Goal: Browse casually: Explore the website without a specific task or goal

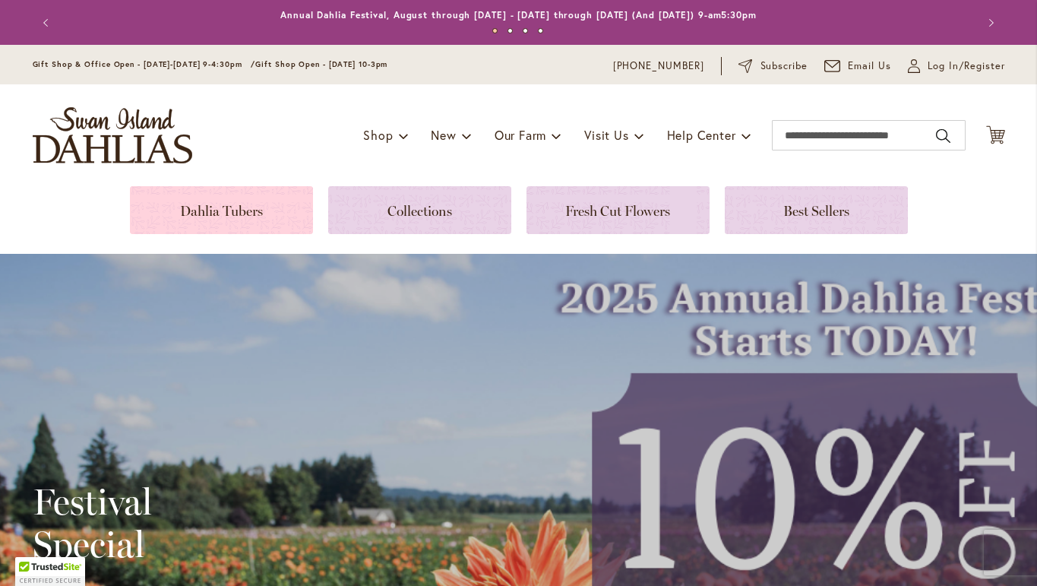
click at [220, 216] on link at bounding box center [221, 210] width 183 height 48
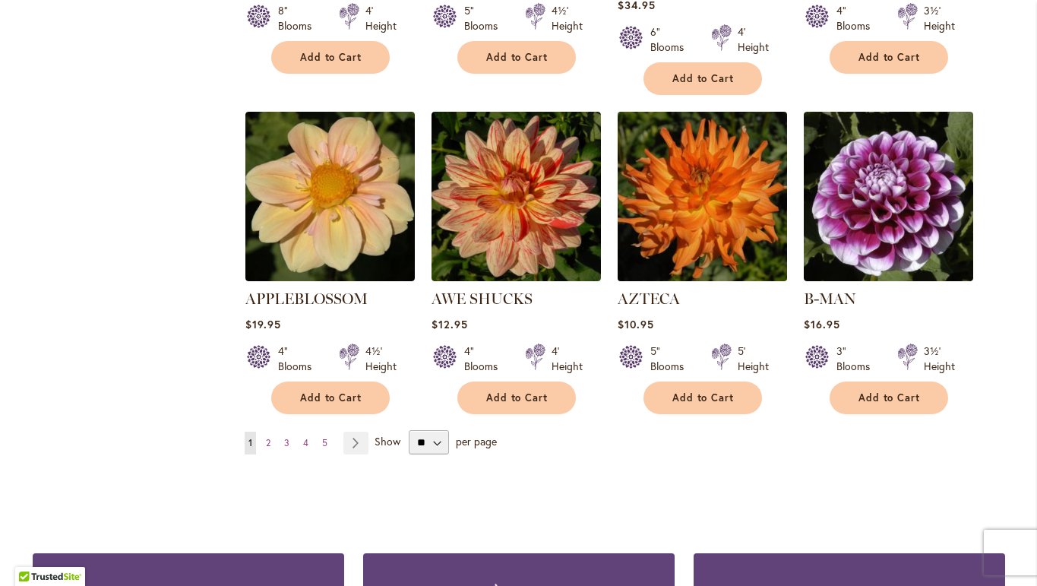
scroll to position [1254, 0]
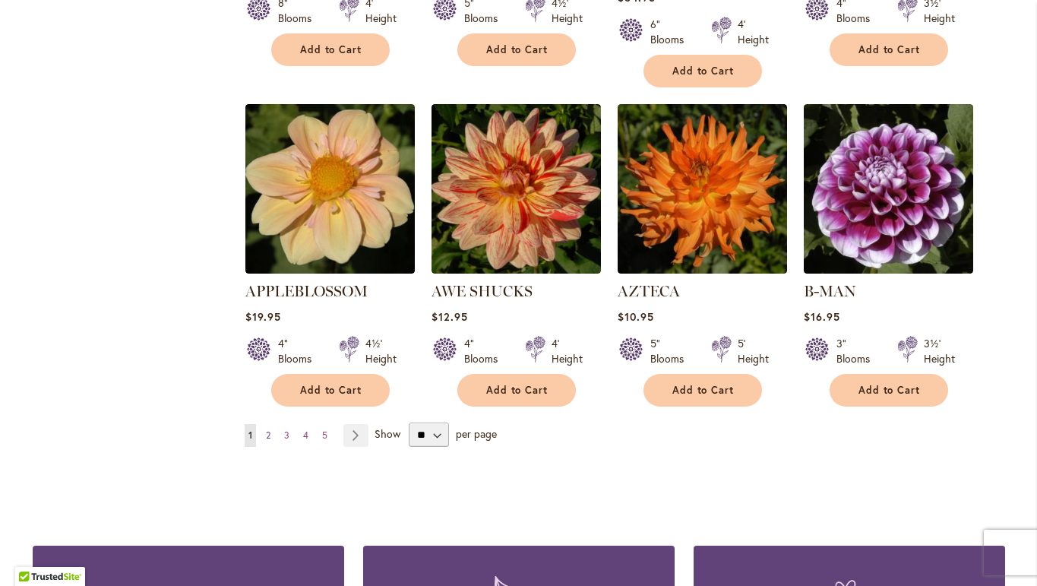
click at [271, 429] on span "2" at bounding box center [268, 434] width 5 height 11
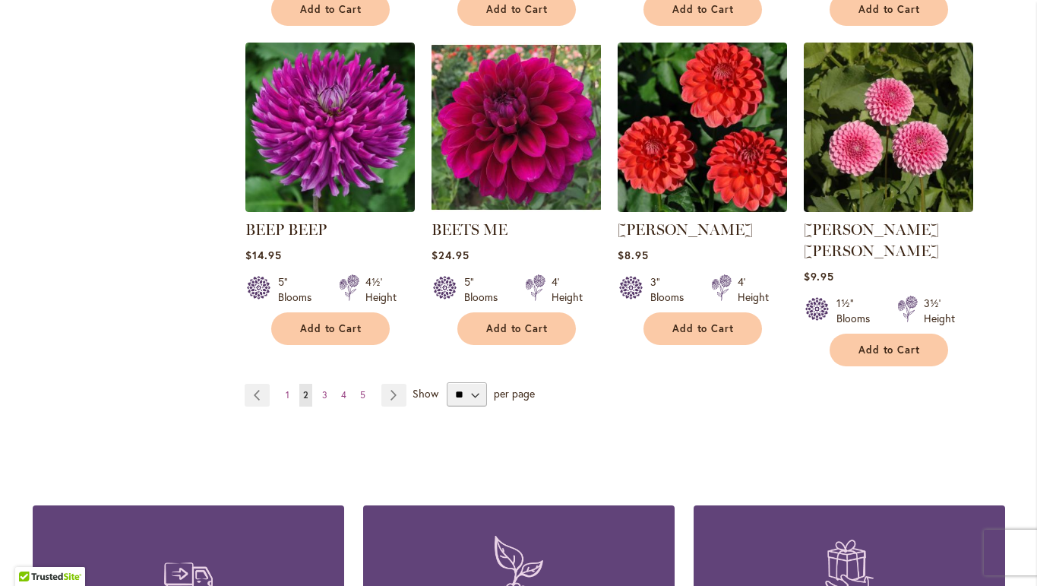
scroll to position [1295, 0]
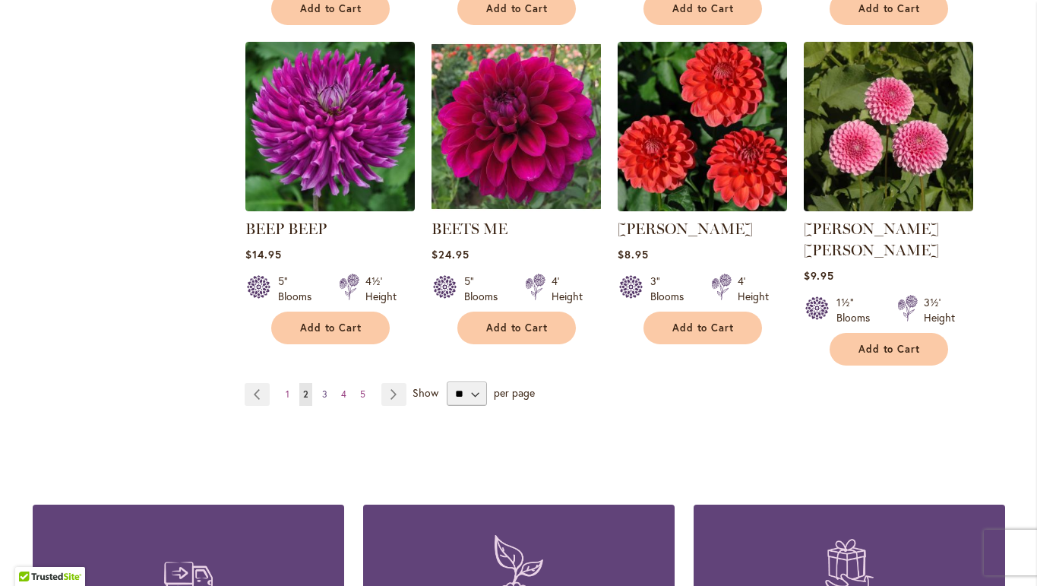
click at [325, 388] on span "3" at bounding box center [324, 393] width 5 height 11
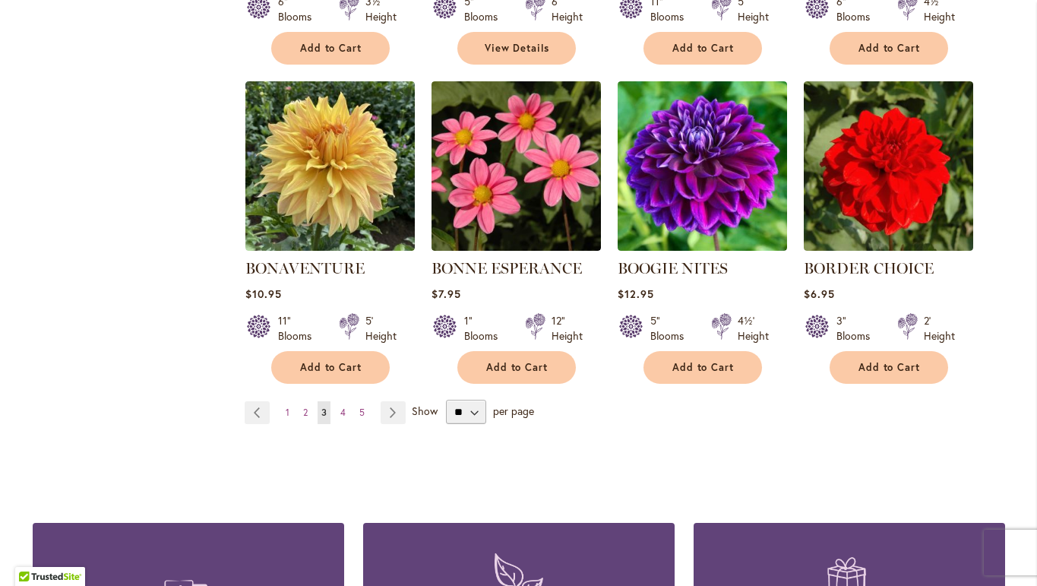
scroll to position [1256, 0]
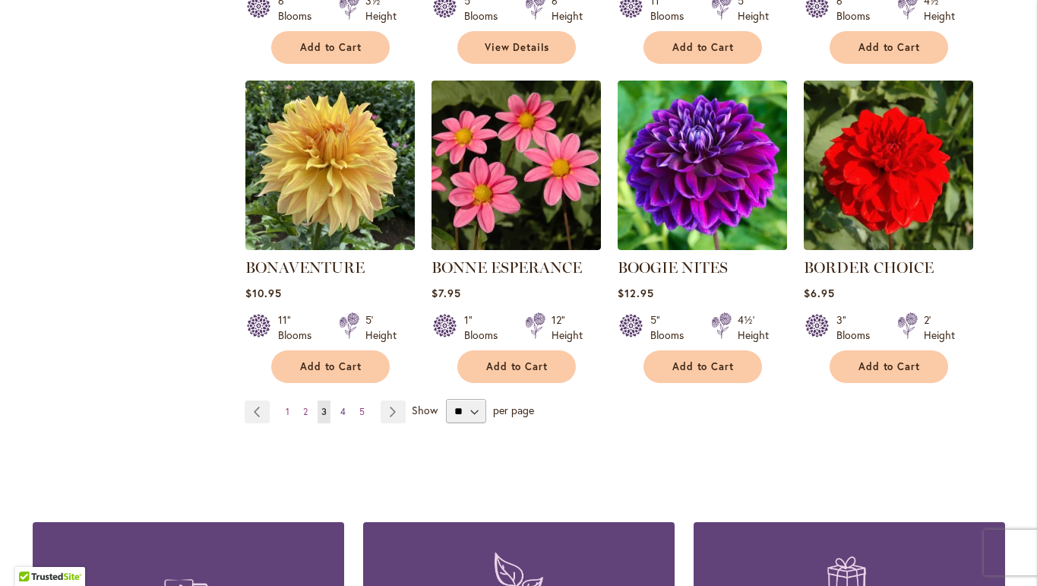
click at [344, 410] on span "4" at bounding box center [342, 411] width 5 height 11
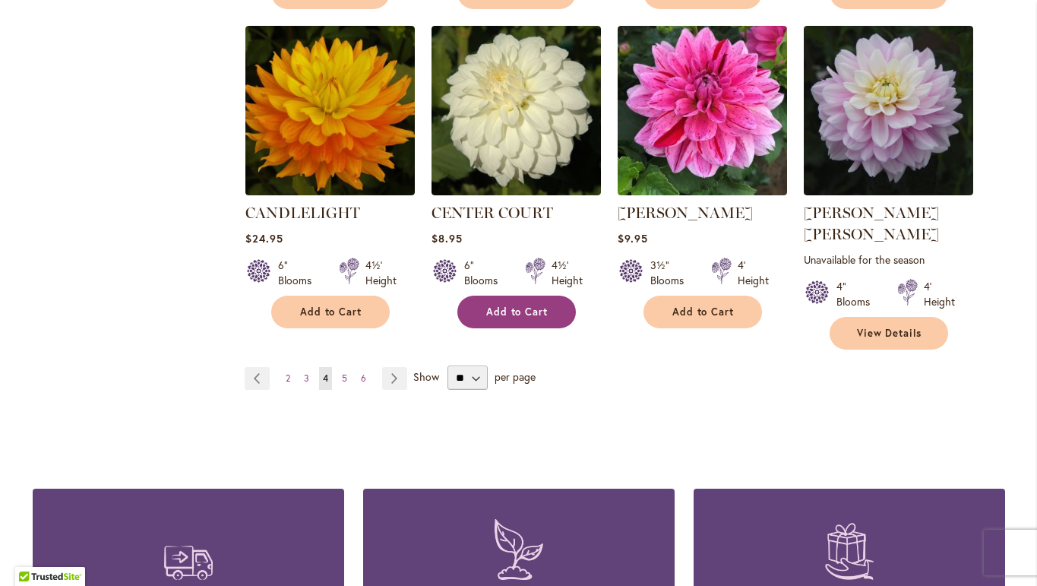
scroll to position [1337, 0]
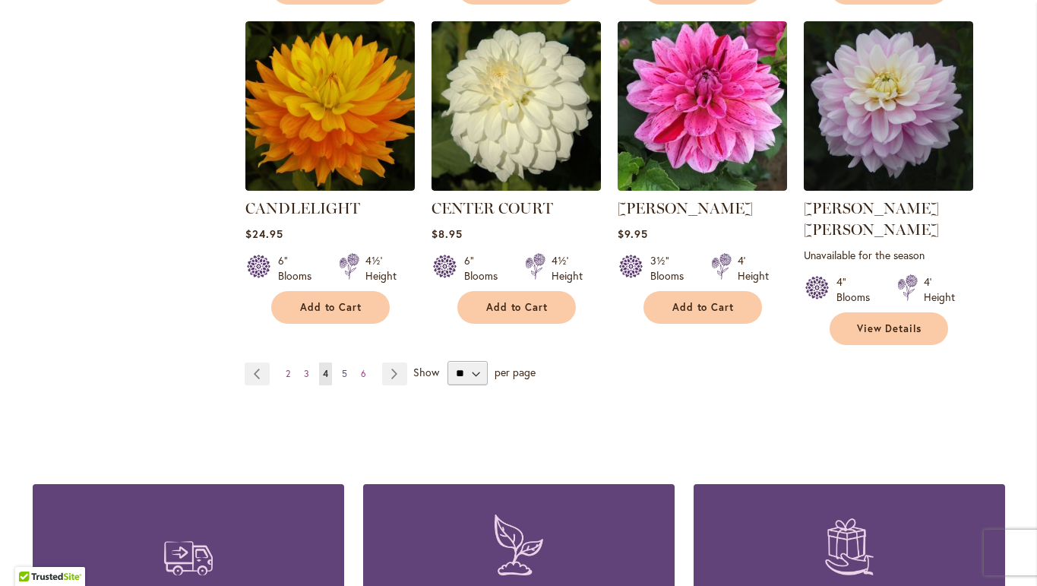
click at [343, 368] on span "5" at bounding box center [344, 373] width 5 height 11
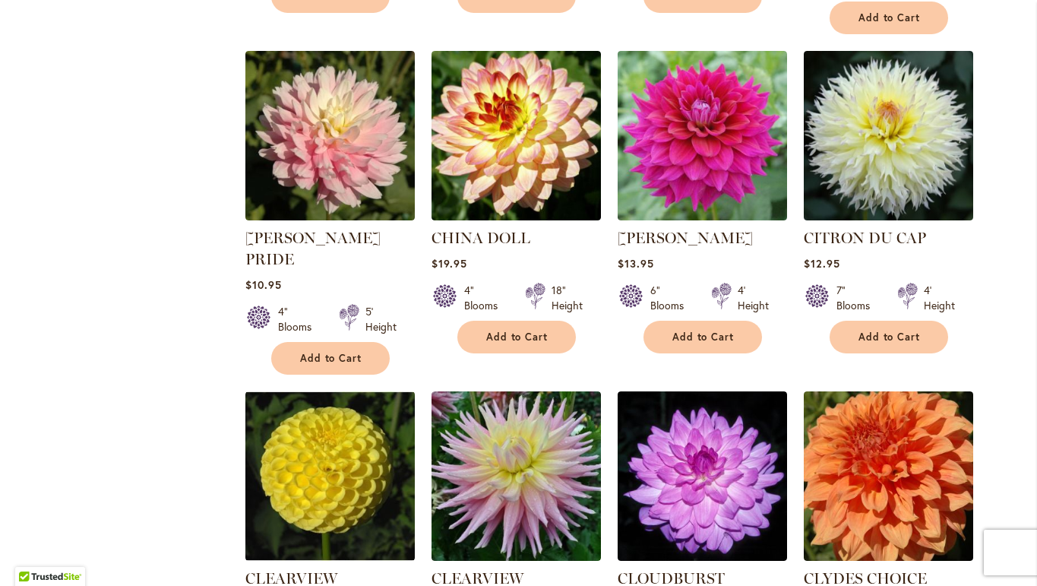
scroll to position [1148, 0]
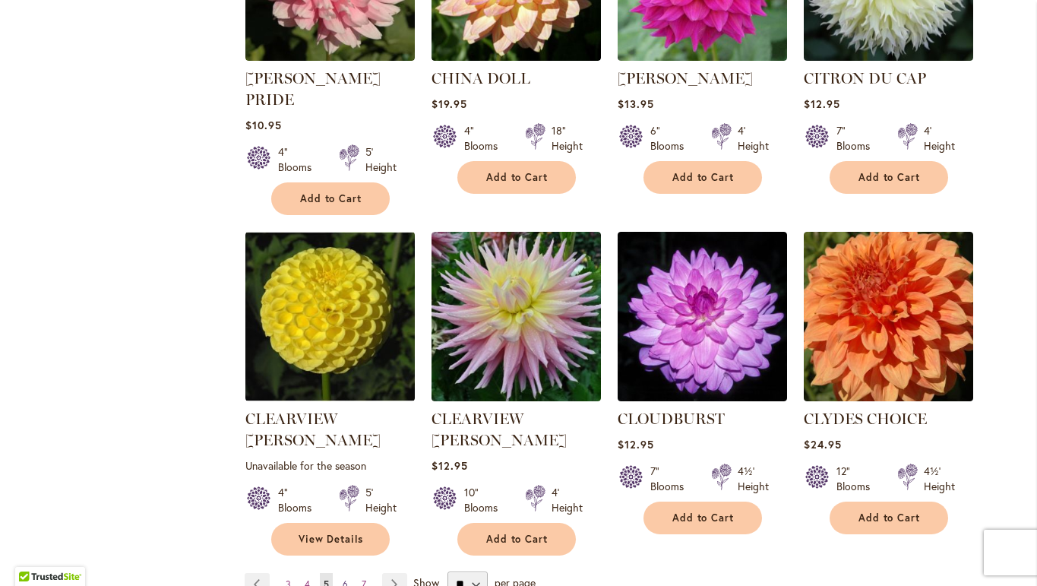
click at [346, 578] on span "6" at bounding box center [345, 583] width 5 height 11
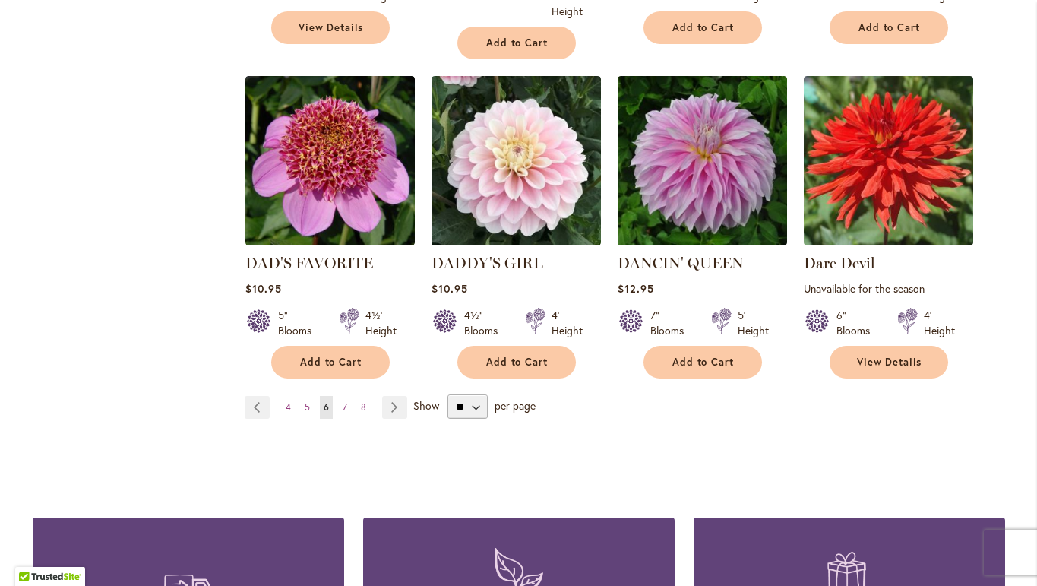
scroll to position [1350, 0]
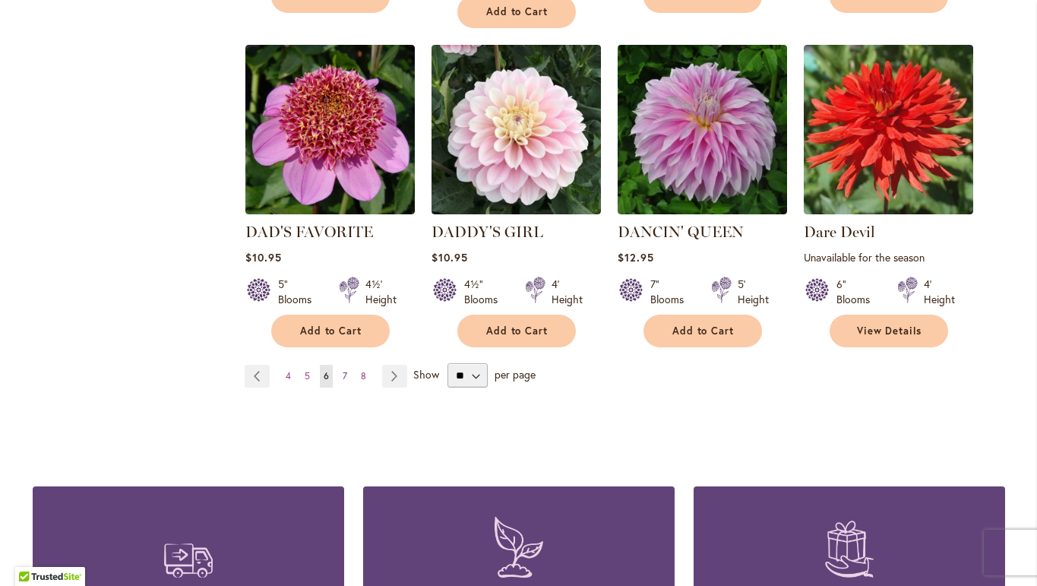
click at [349, 365] on link "Page 7" at bounding box center [345, 376] width 12 height 23
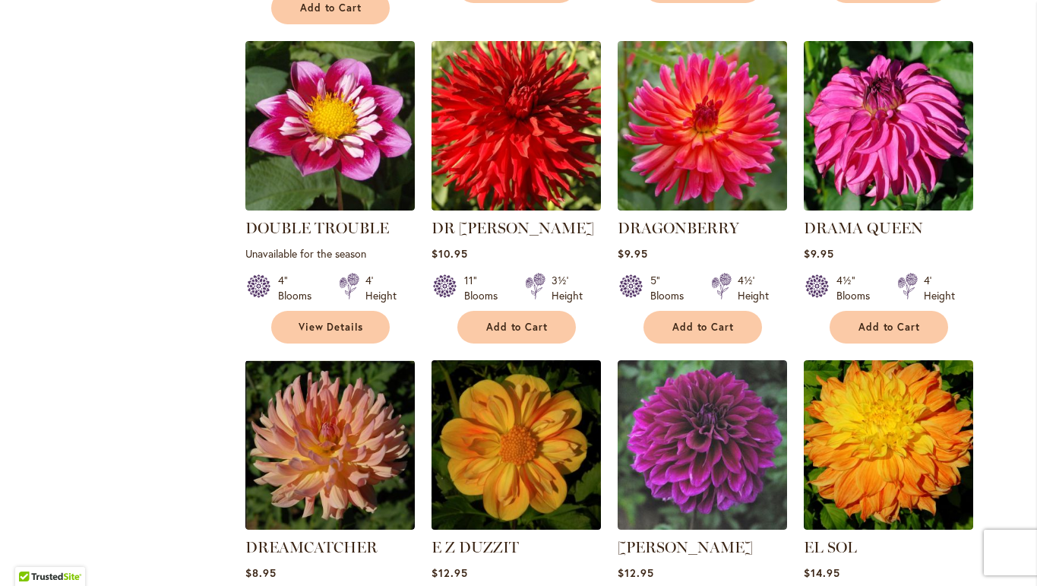
scroll to position [1208, 0]
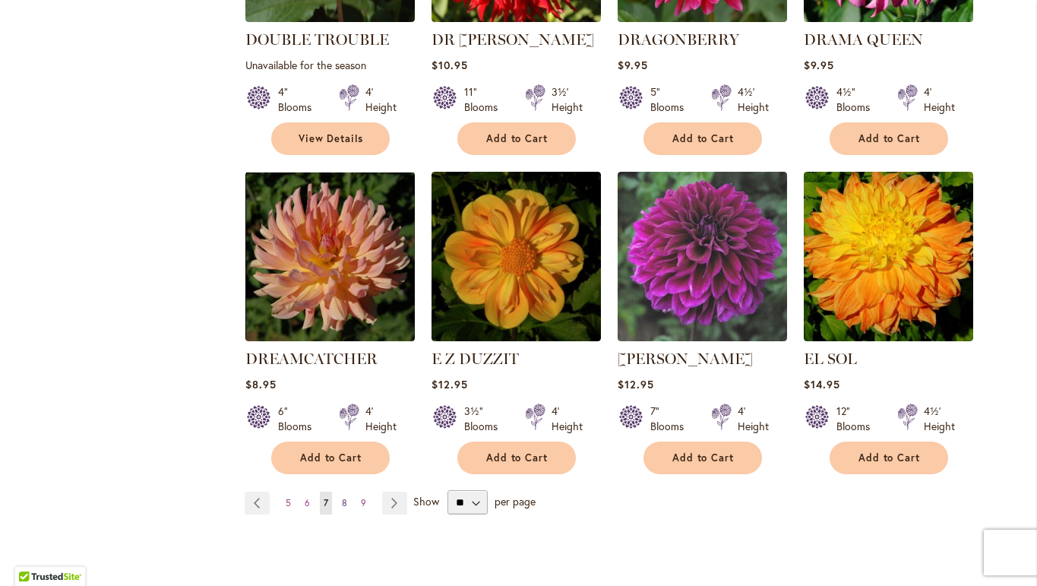
click at [344, 497] on span "8" at bounding box center [344, 502] width 5 height 11
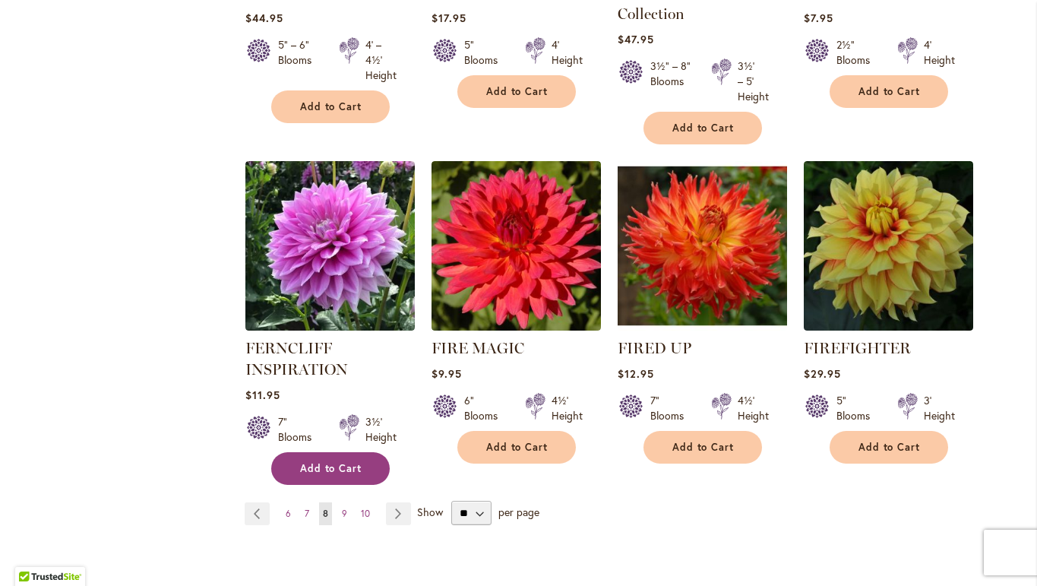
scroll to position [1212, 0]
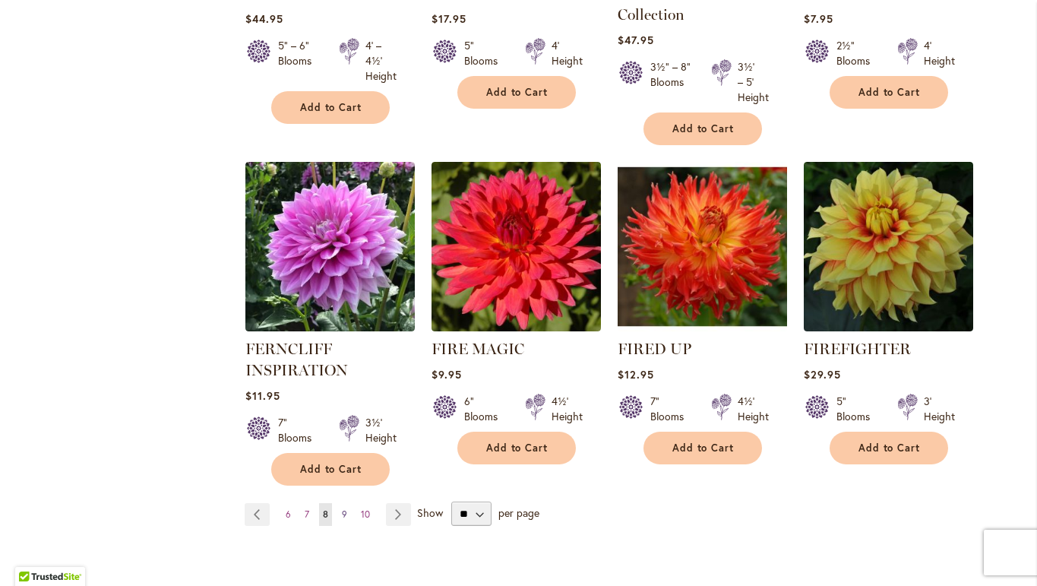
click at [344, 512] on span "9" at bounding box center [344, 513] width 5 height 11
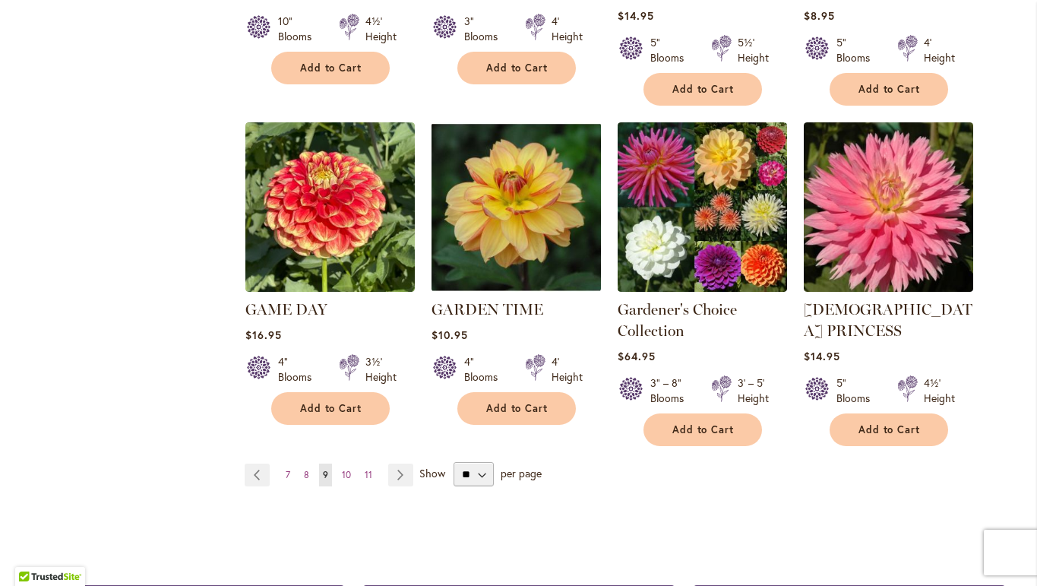
scroll to position [1277, 0]
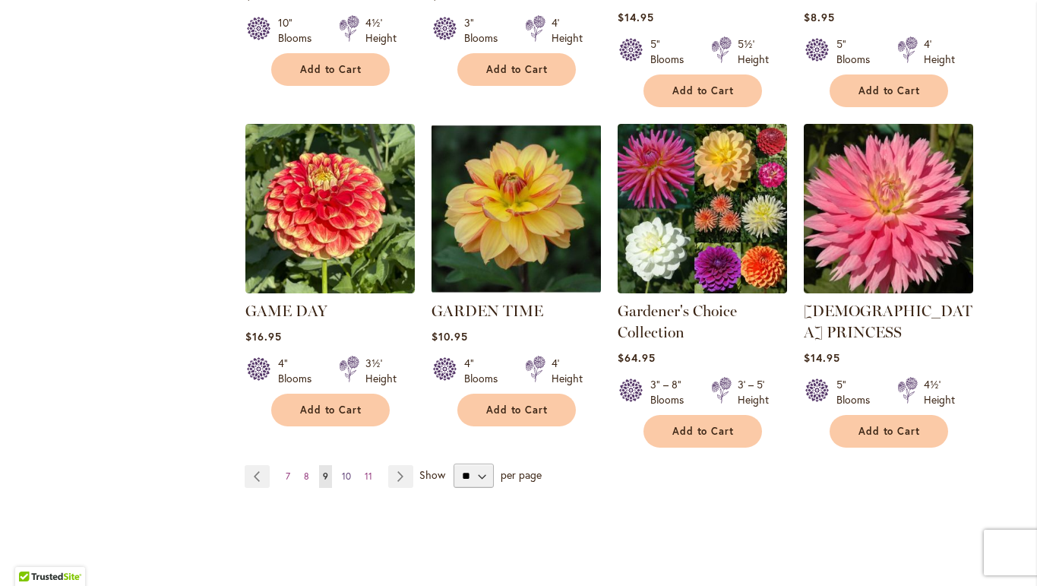
click at [349, 470] on span "10" at bounding box center [346, 475] width 9 height 11
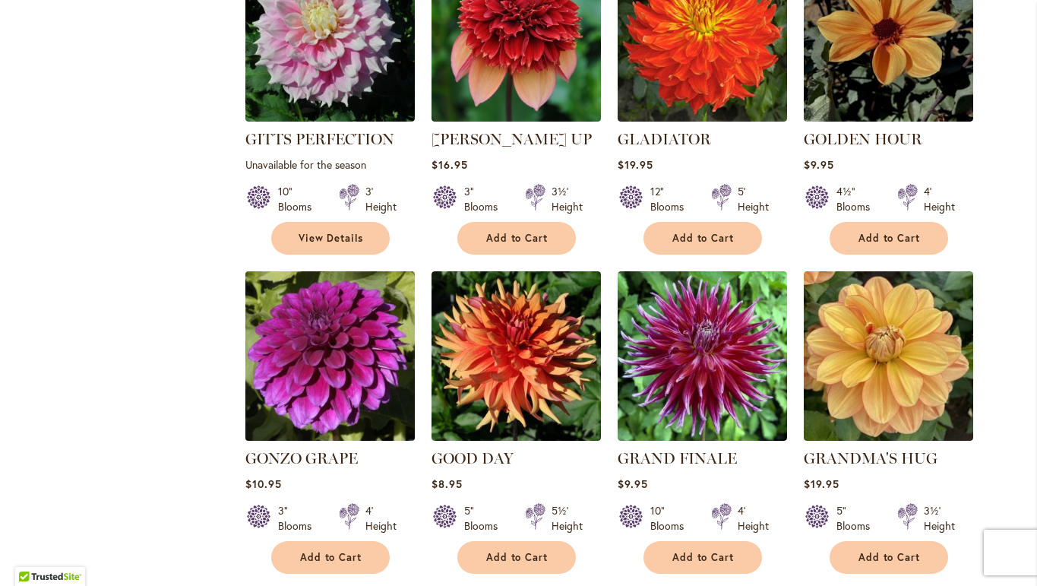
scroll to position [1231, 0]
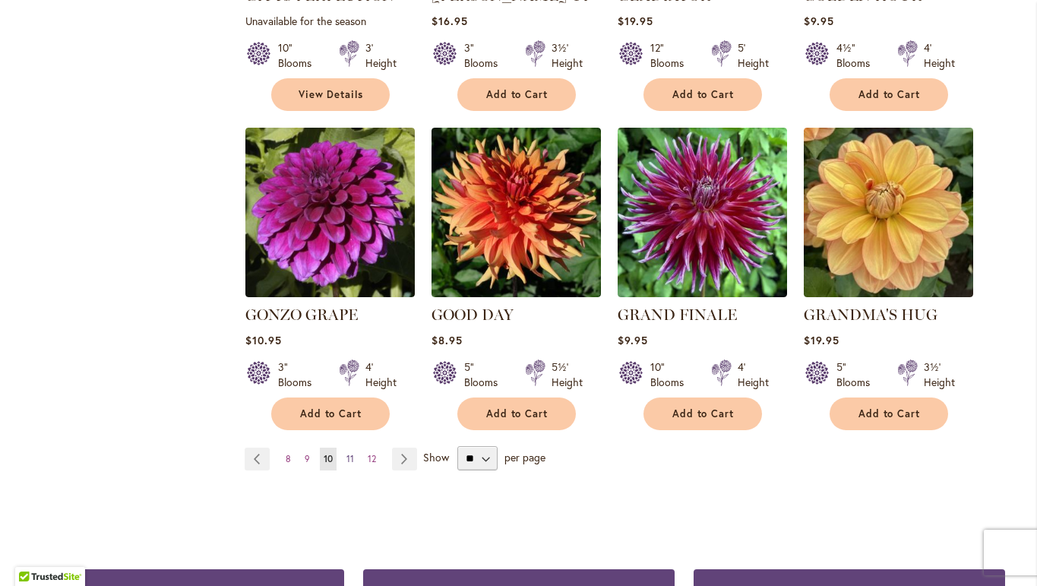
click at [350, 453] on span "11" at bounding box center [351, 458] width 8 height 11
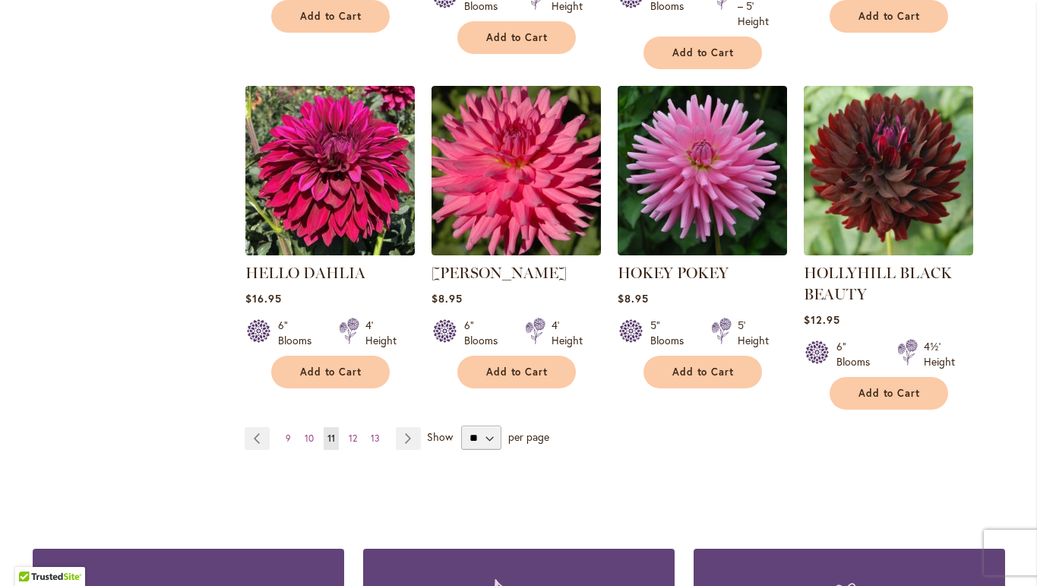
scroll to position [1316, 0]
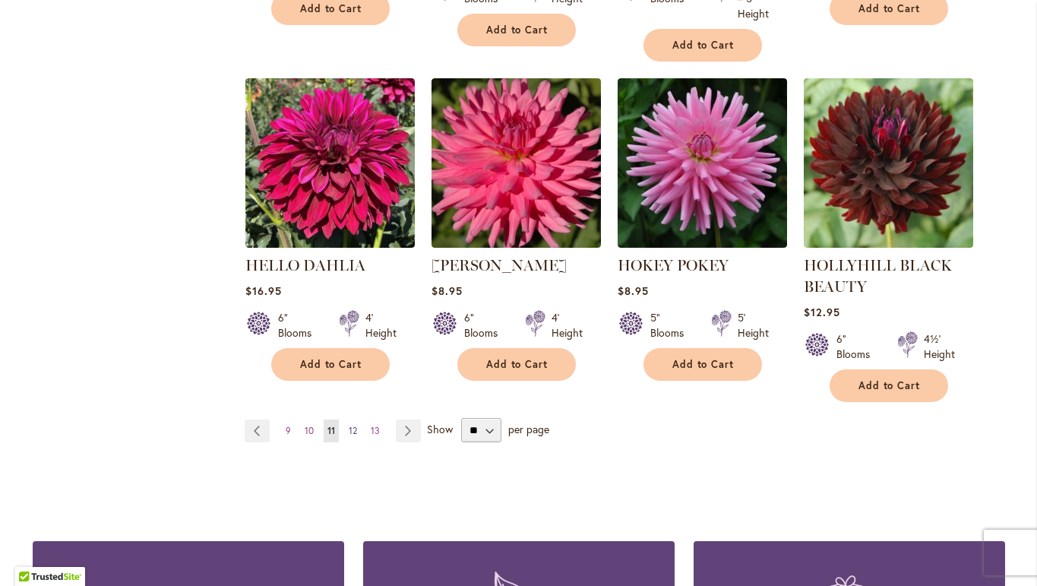
click at [355, 428] on span "12" at bounding box center [353, 430] width 8 height 11
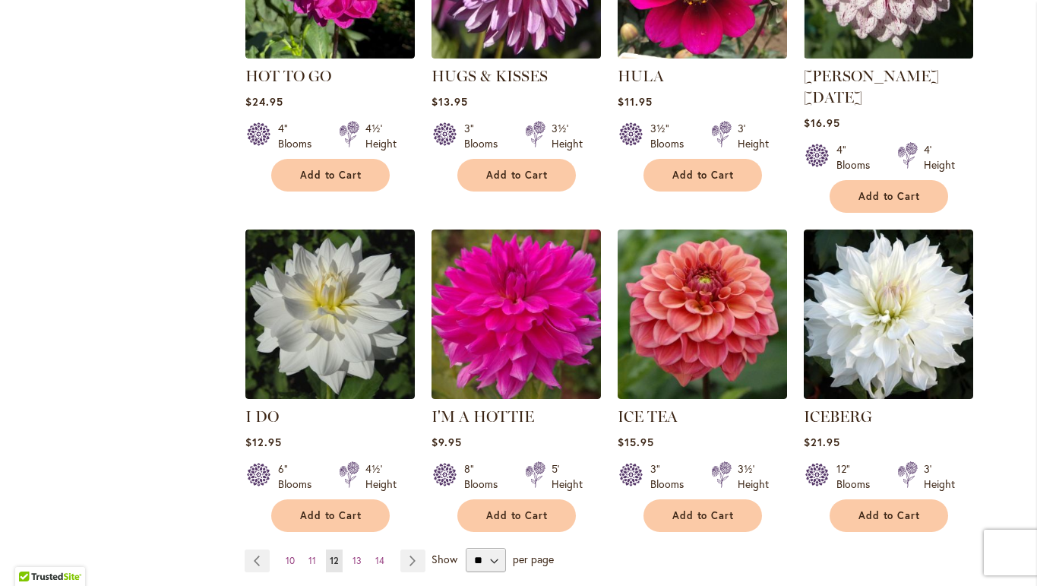
scroll to position [1132, 0]
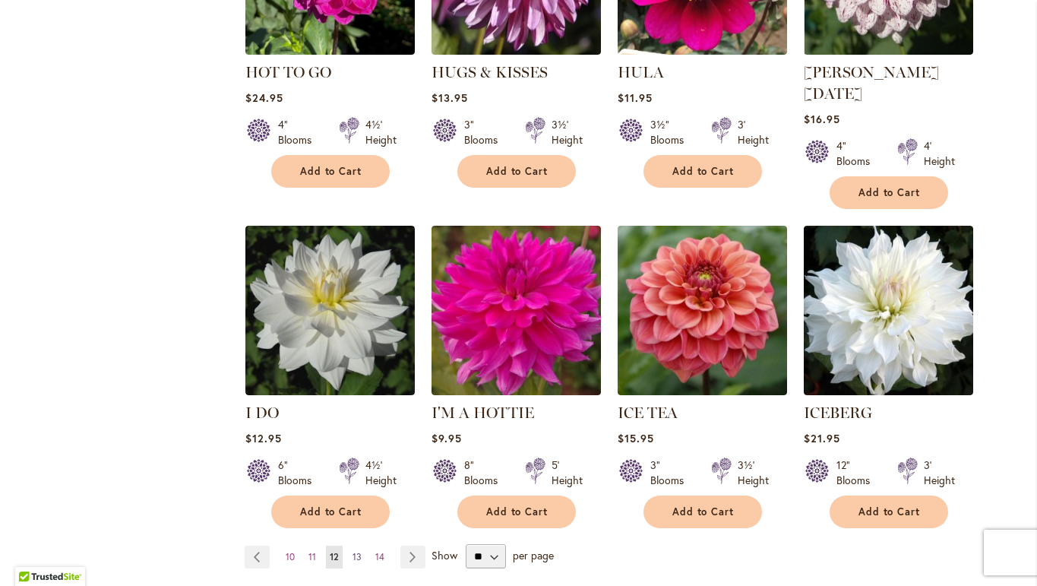
click at [358, 551] on span "13" at bounding box center [357, 556] width 9 height 11
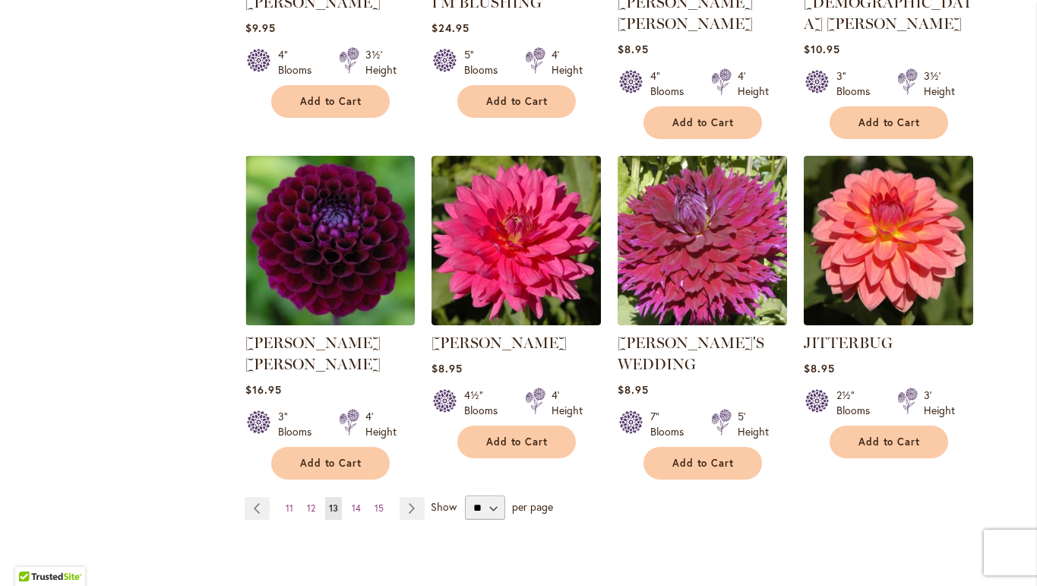
scroll to position [1224, 0]
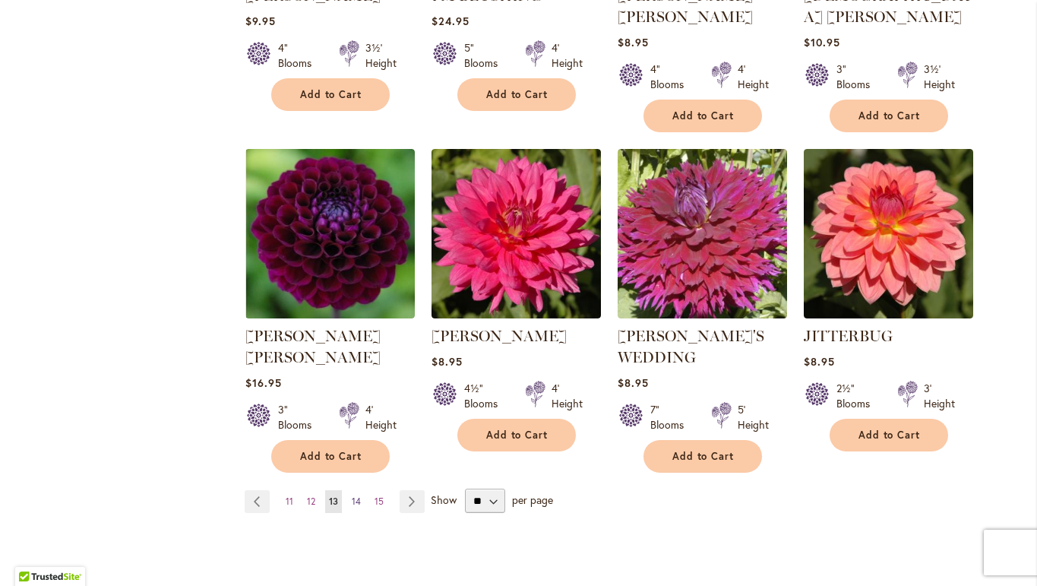
click at [355, 496] on span "14" at bounding box center [356, 501] width 9 height 11
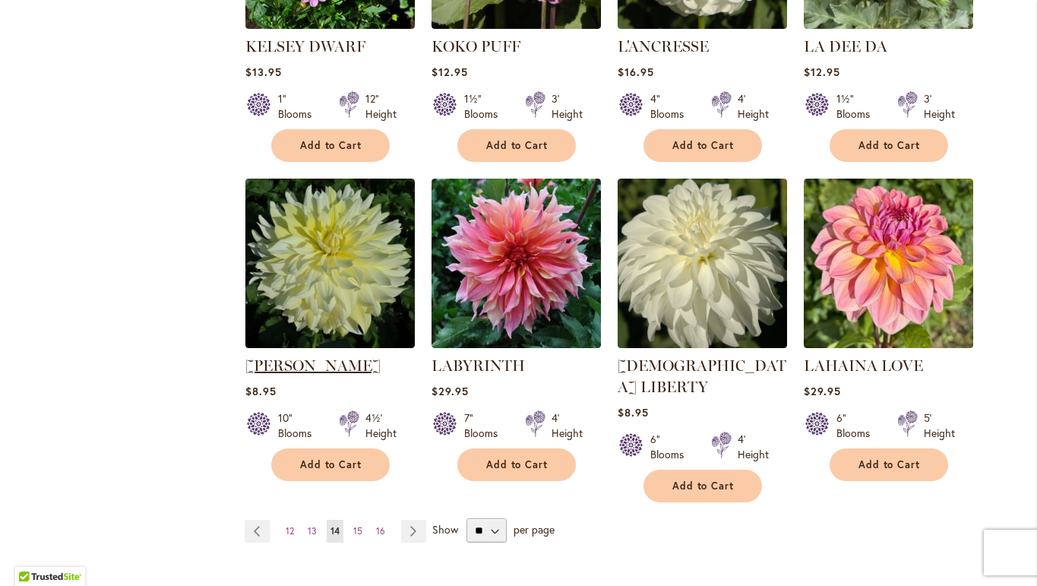
scroll to position [1313, 0]
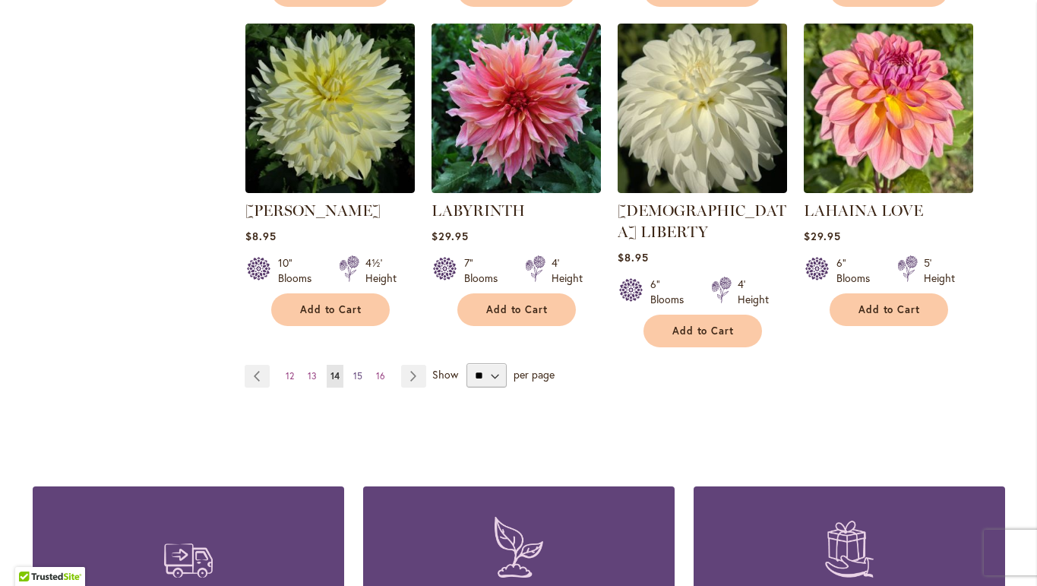
click at [361, 370] on span "15" at bounding box center [357, 375] width 9 height 11
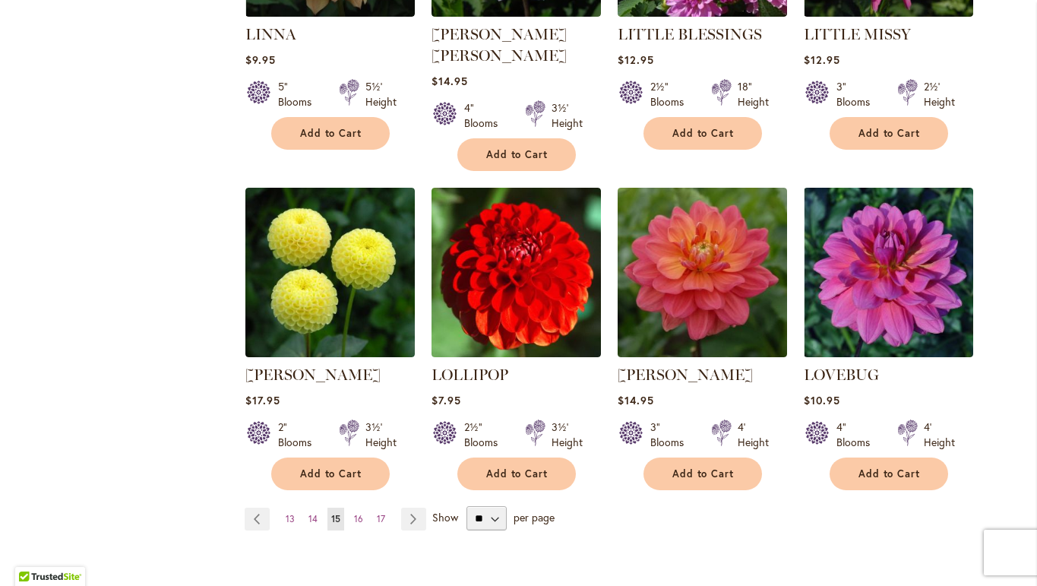
scroll to position [1227, 0]
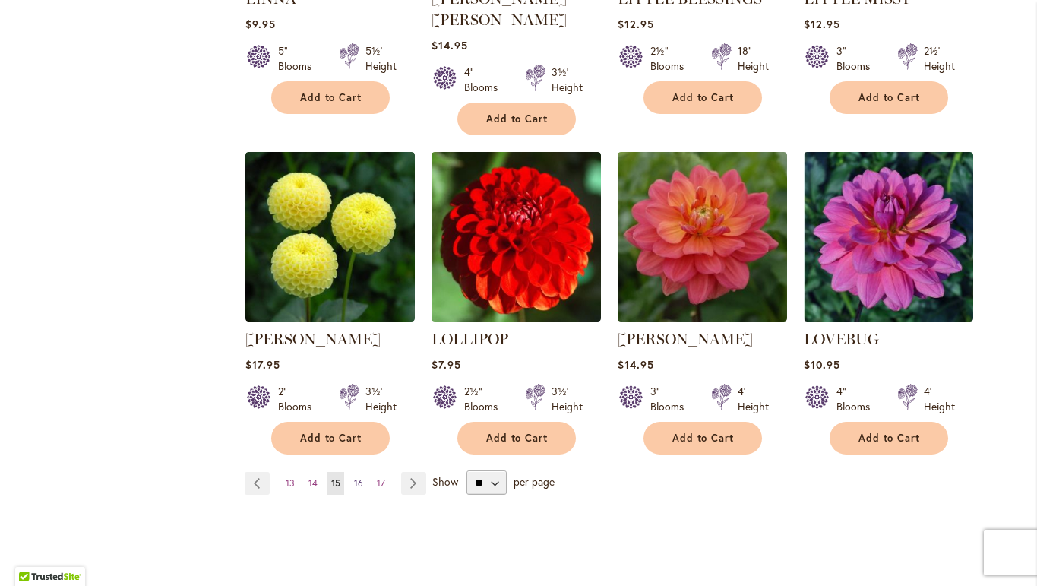
click at [360, 472] on link "Page 16" at bounding box center [358, 483] width 17 height 23
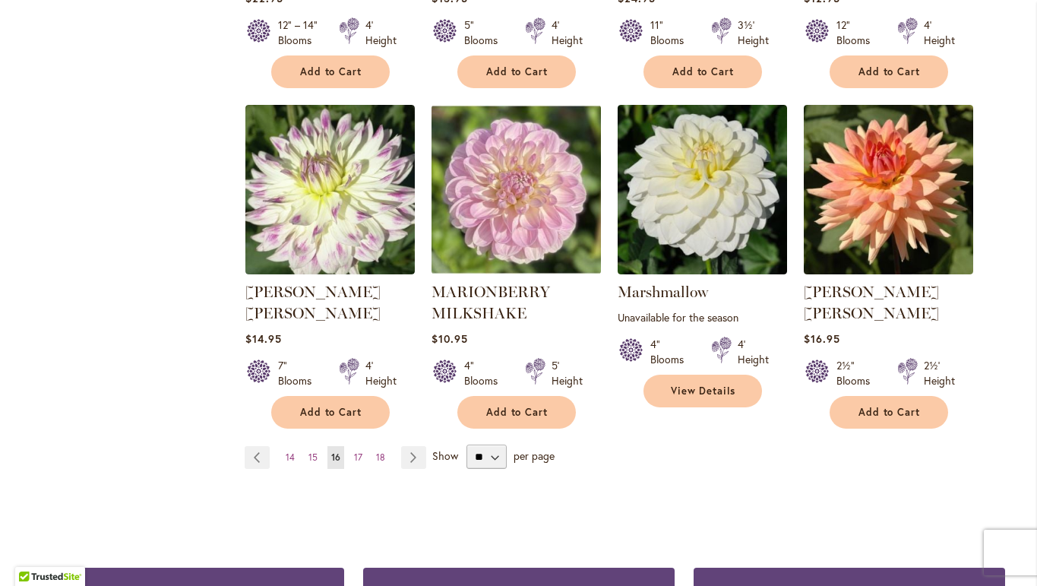
scroll to position [1269, 0]
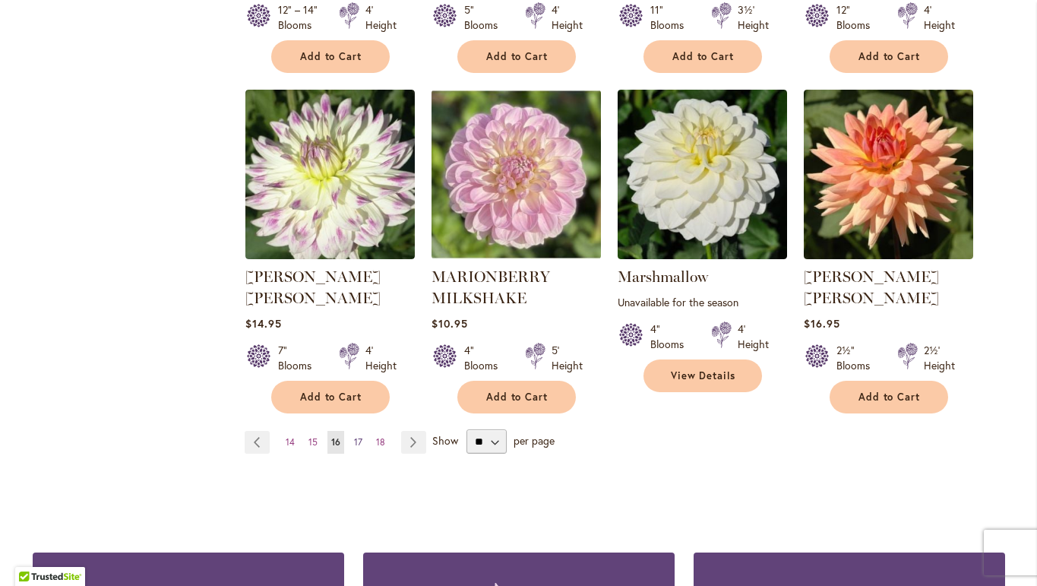
click at [356, 436] on span "17" at bounding box center [358, 441] width 8 height 11
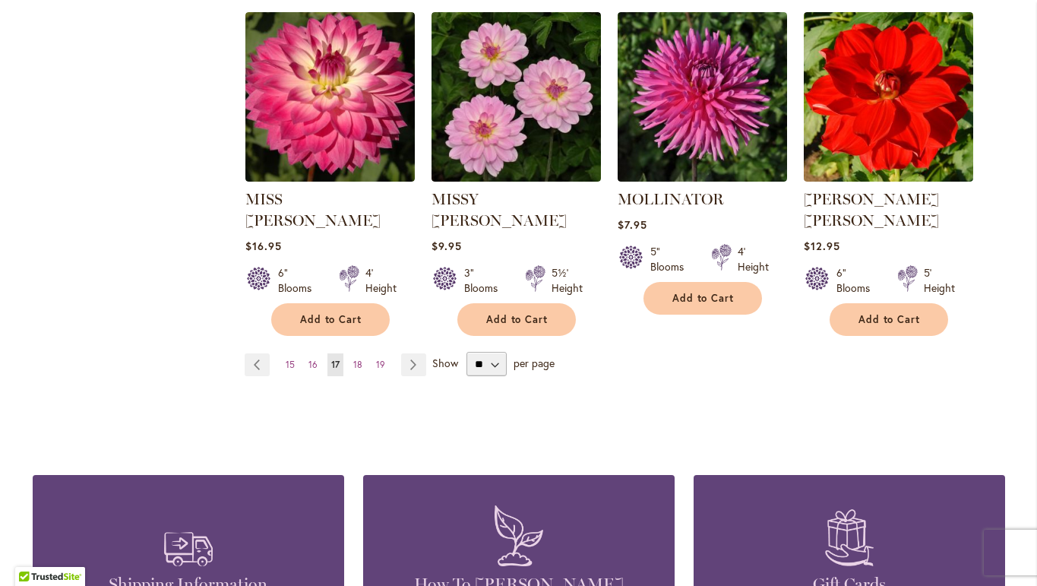
scroll to position [1326, 0]
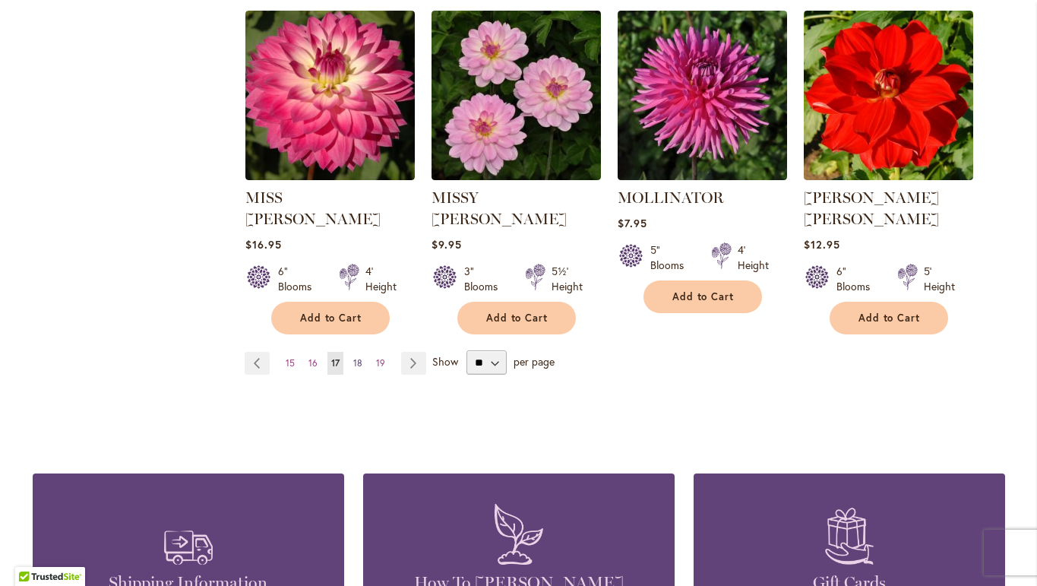
click at [358, 357] on span "18" at bounding box center [357, 362] width 9 height 11
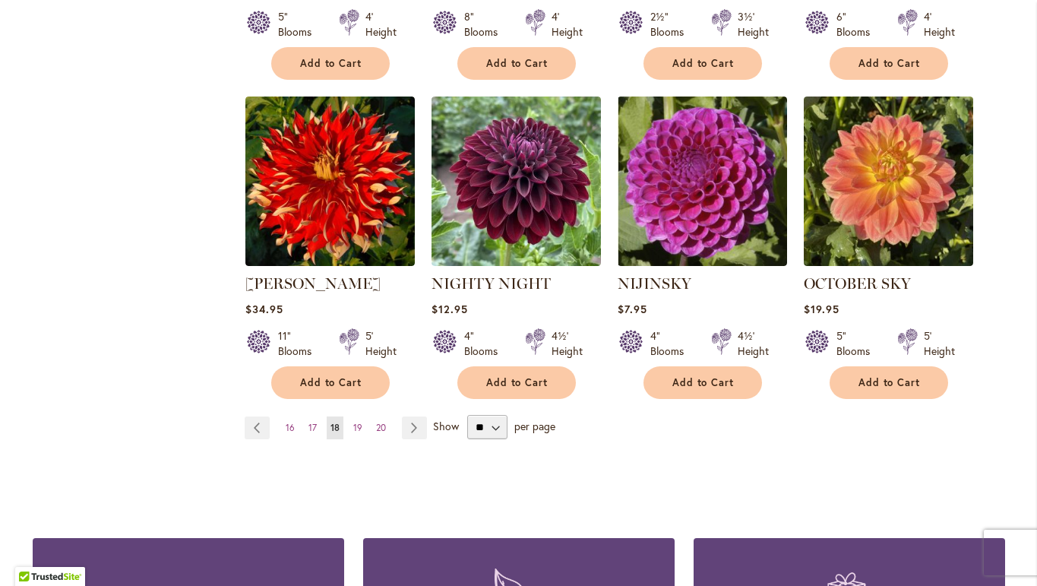
scroll to position [1281, 0]
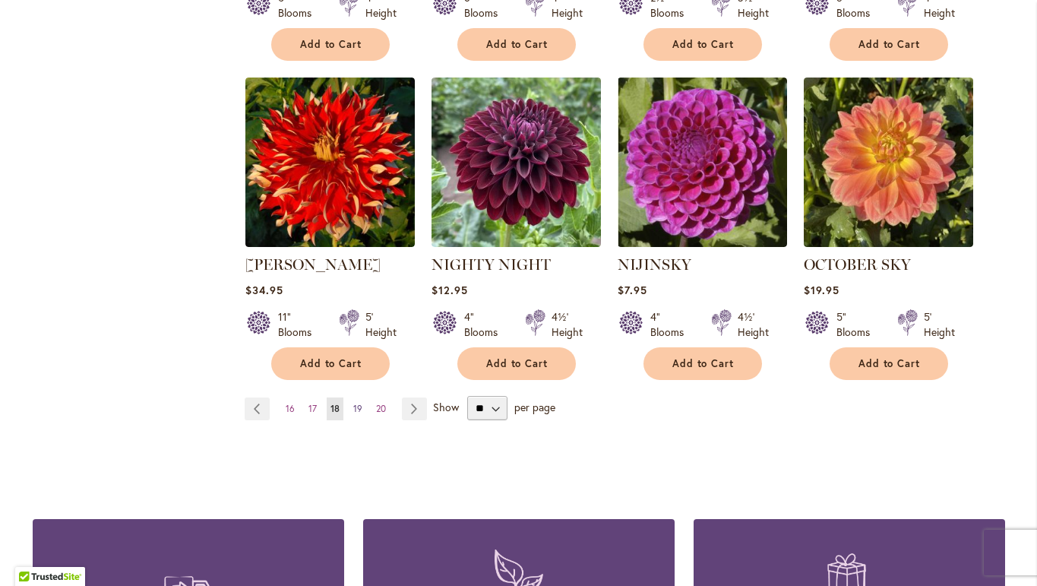
click at [358, 403] on span "19" at bounding box center [357, 408] width 9 height 11
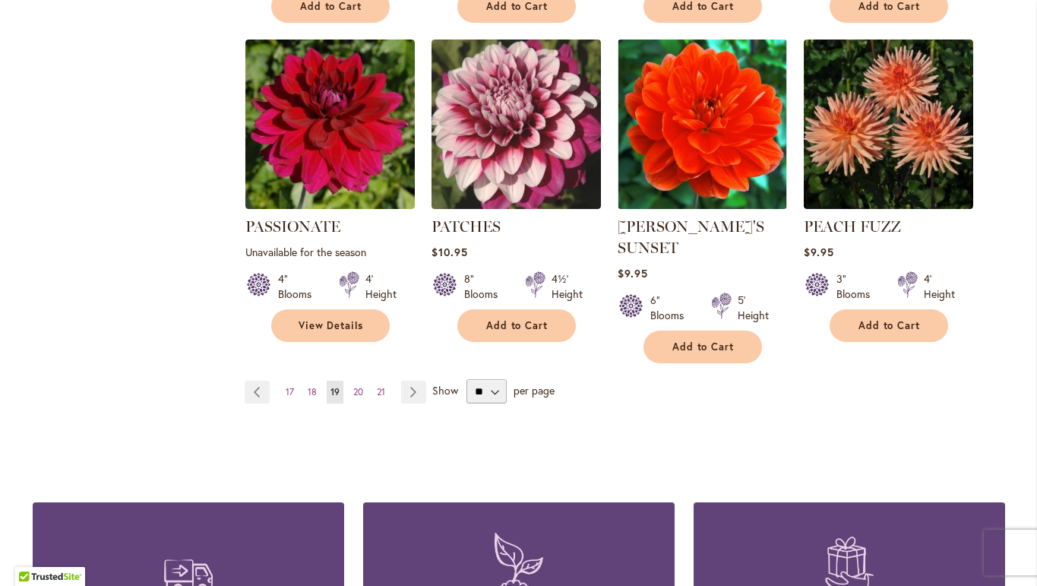
scroll to position [1322, 0]
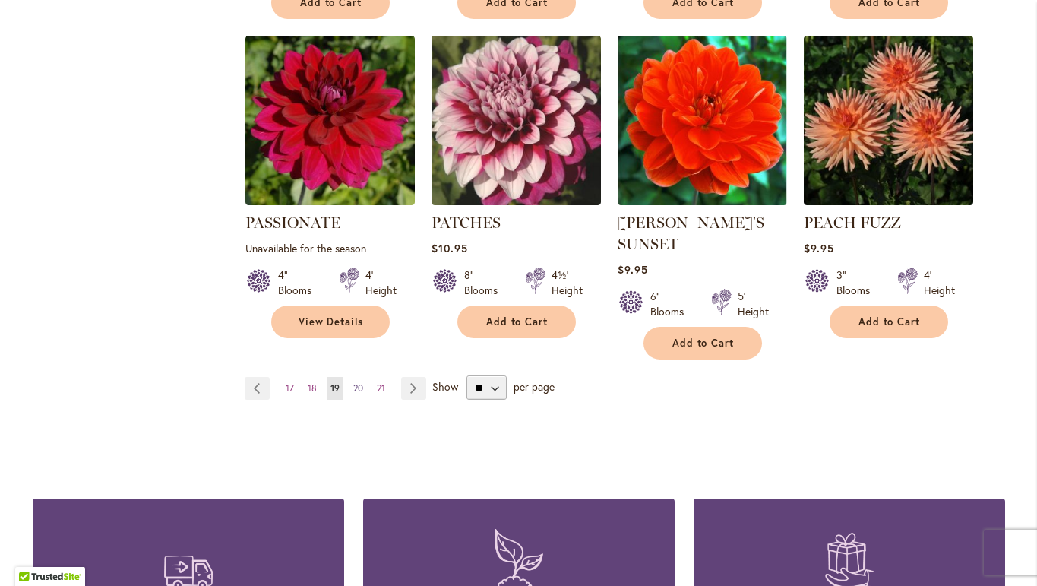
click at [359, 382] on span "20" at bounding box center [358, 387] width 10 height 11
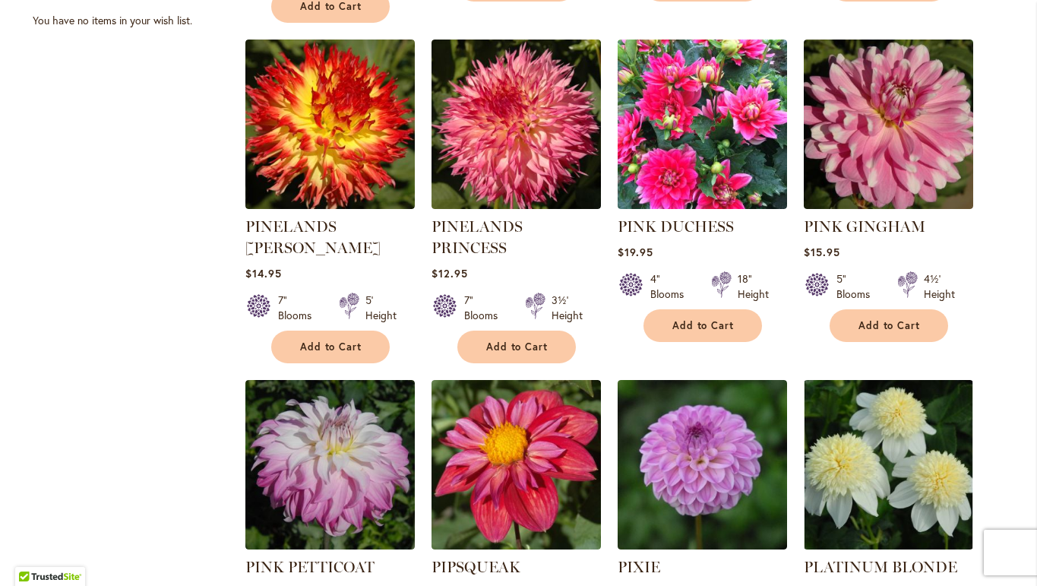
scroll to position [1227, 0]
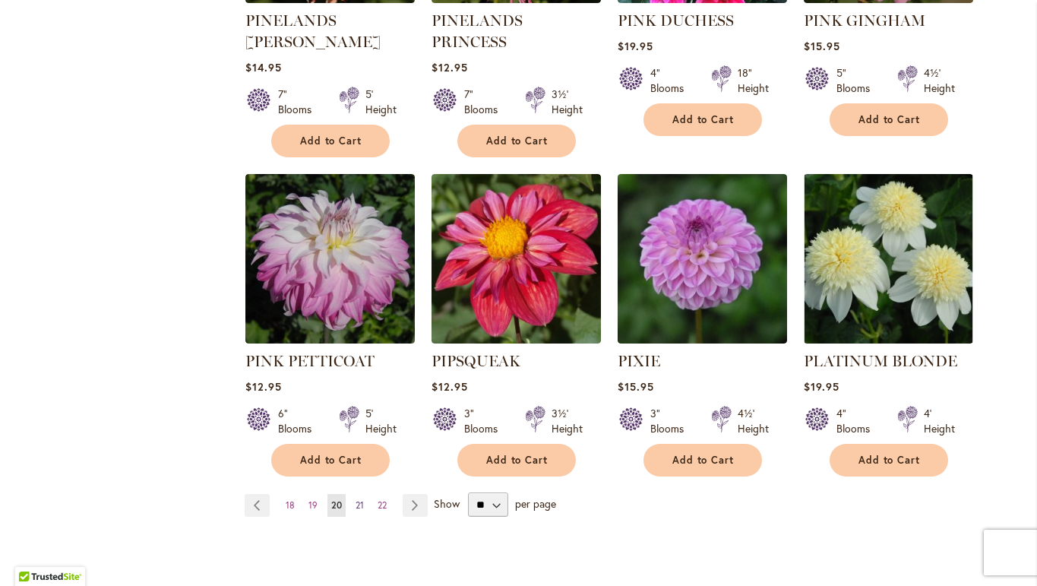
click at [359, 499] on span "21" at bounding box center [360, 504] width 8 height 11
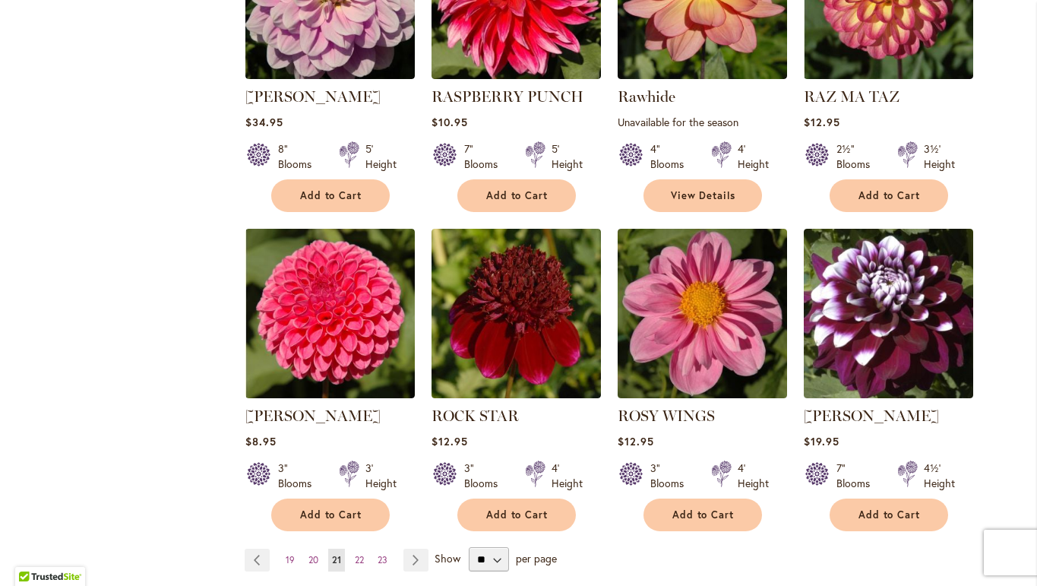
scroll to position [1146, 0]
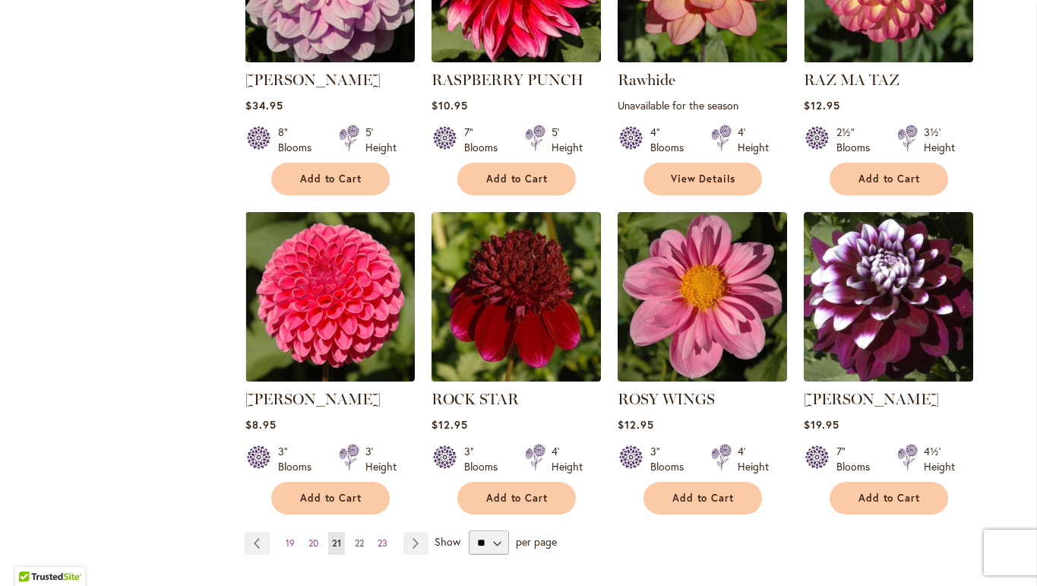
click at [359, 538] on span "22" at bounding box center [359, 542] width 9 height 11
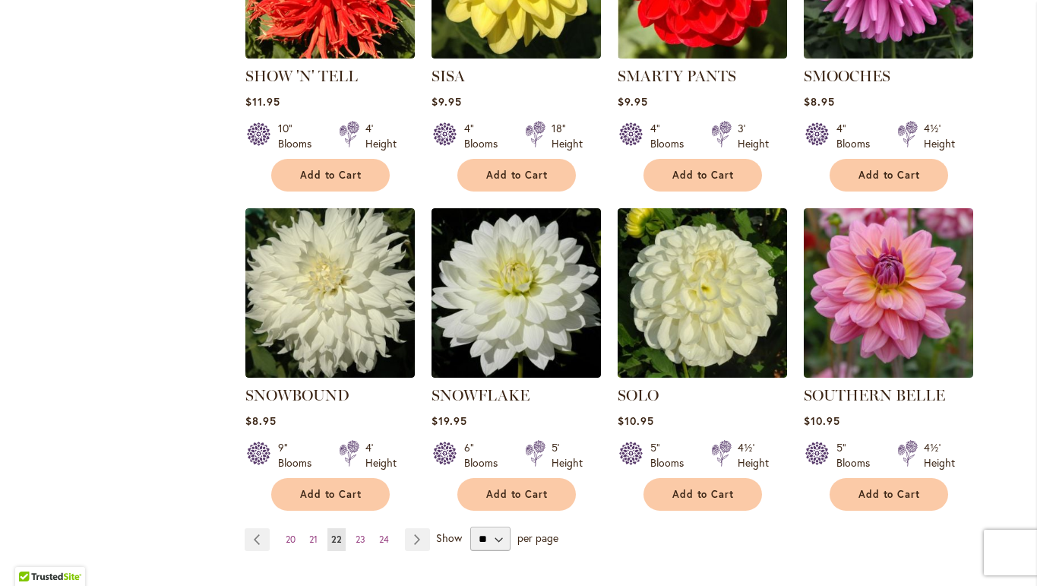
scroll to position [1151, 0]
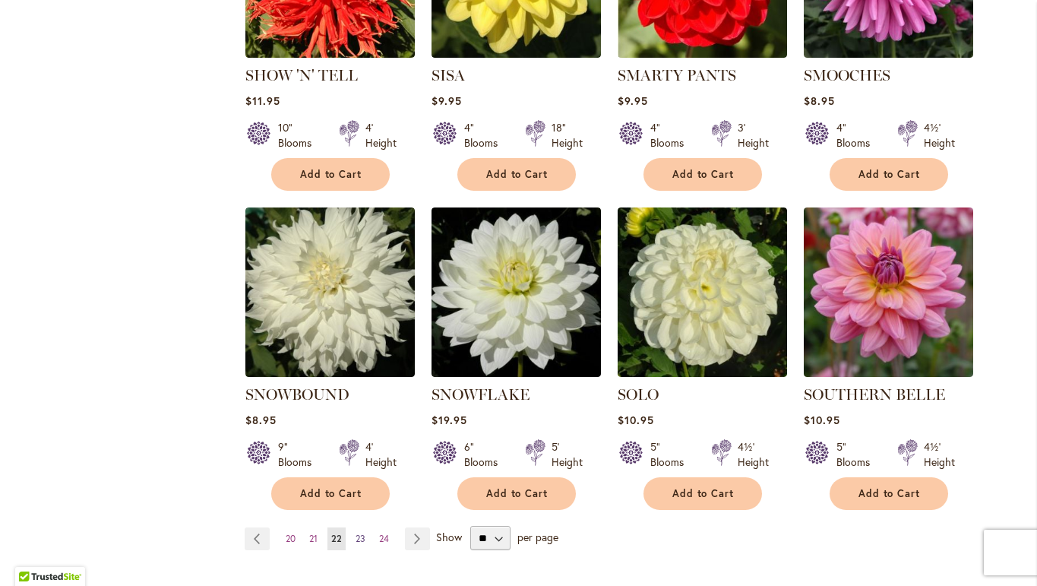
click at [357, 533] on span "23" at bounding box center [361, 538] width 10 height 11
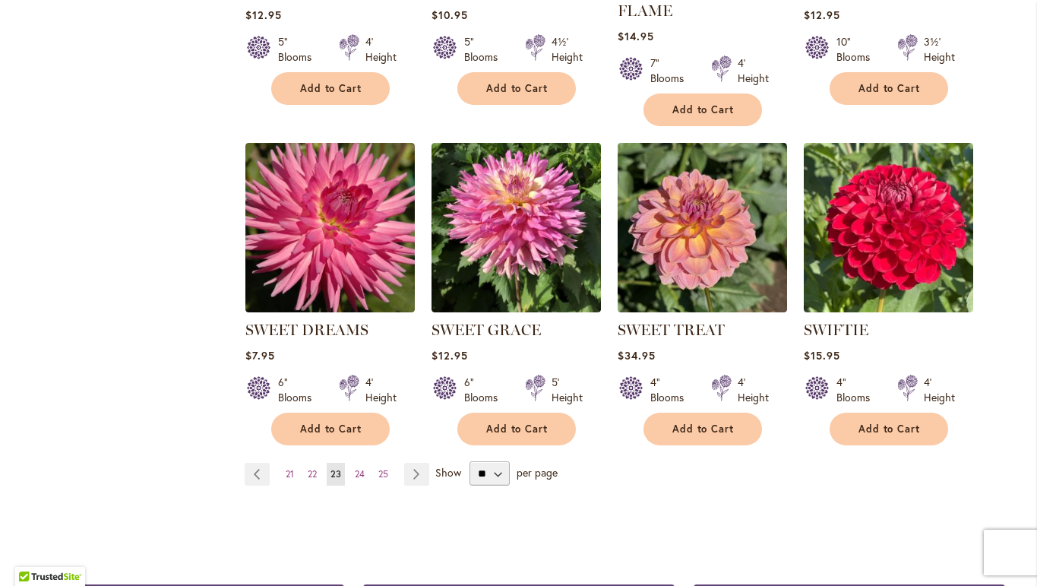
scroll to position [1347, 0]
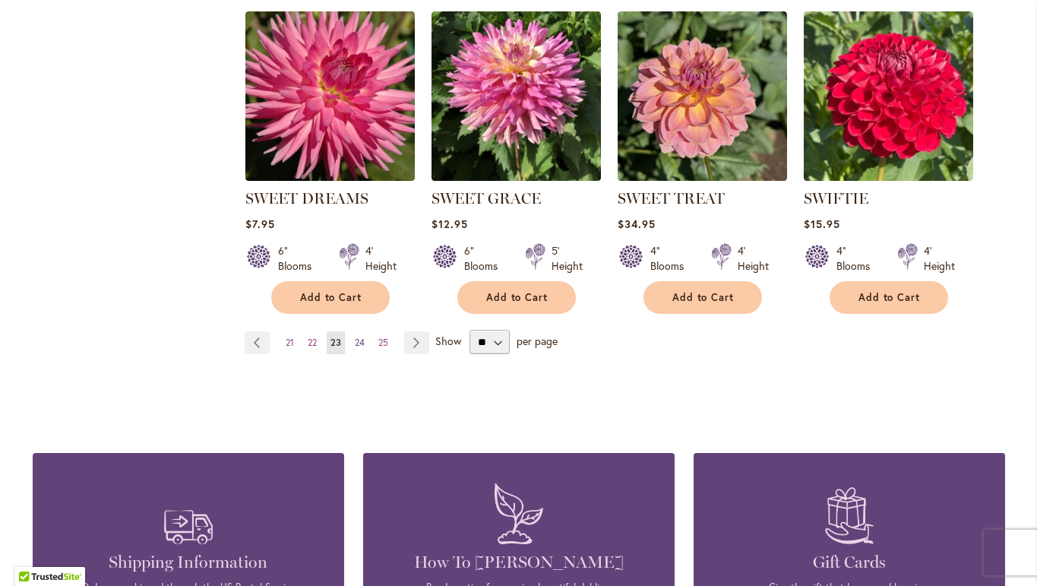
click at [362, 339] on span "24" at bounding box center [360, 342] width 10 height 11
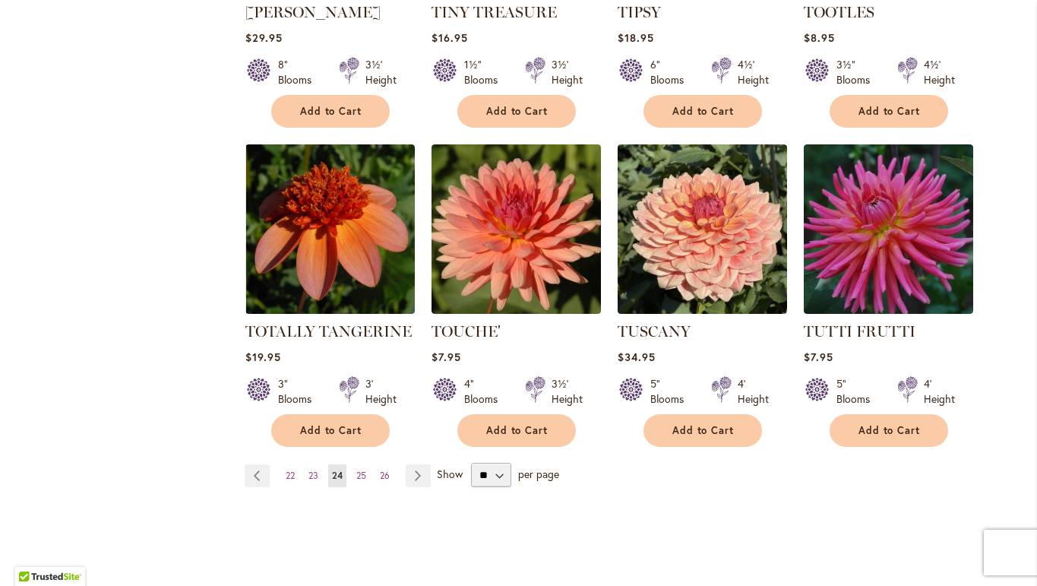
scroll to position [1215, 0]
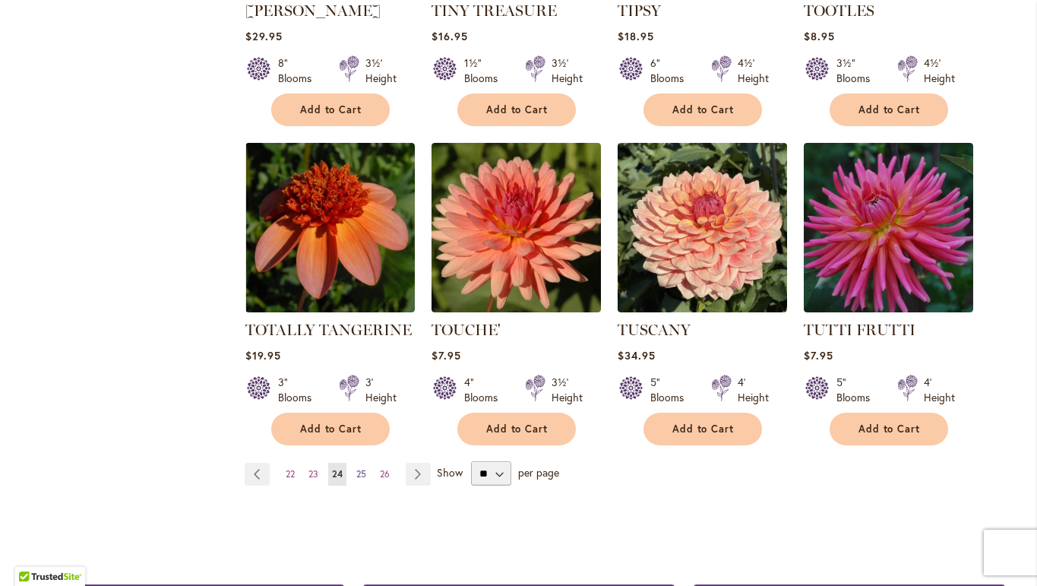
click at [361, 468] on span "25" at bounding box center [361, 473] width 10 height 11
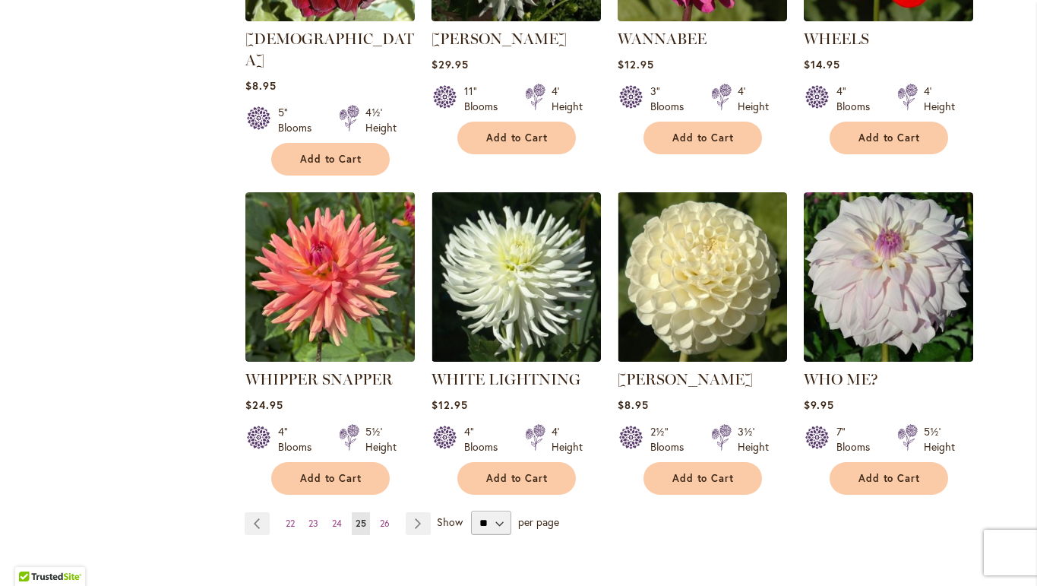
scroll to position [1168, 0]
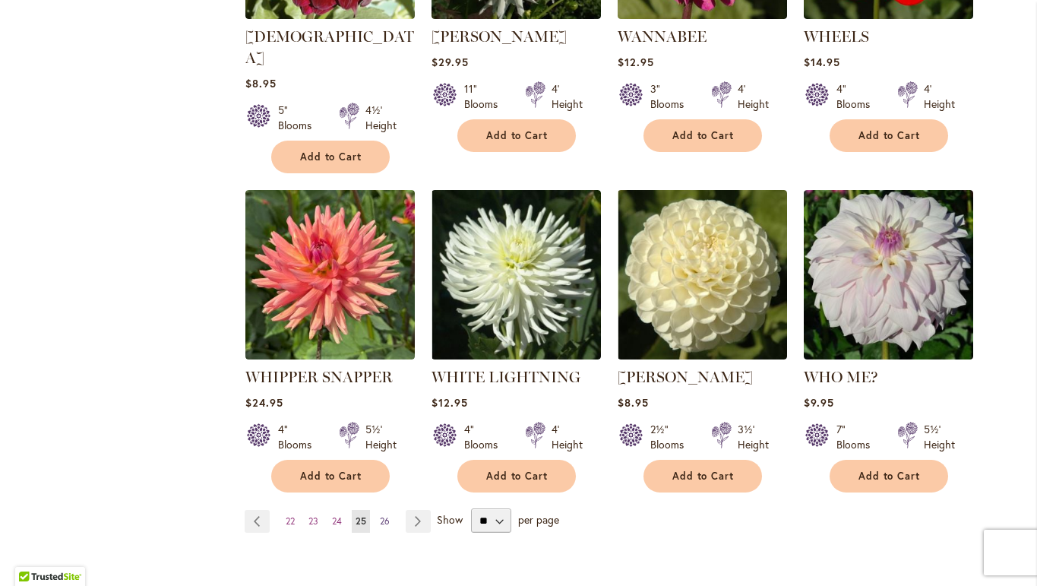
click at [385, 515] on span "26" at bounding box center [385, 520] width 10 height 11
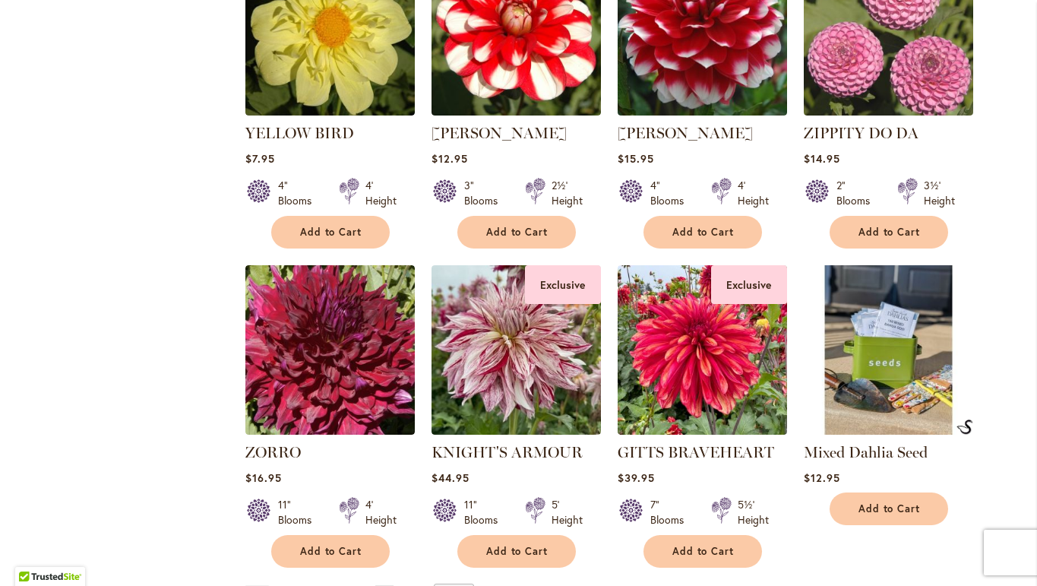
scroll to position [367, 0]
